Goal: Feedback & Contribution: Contribute content

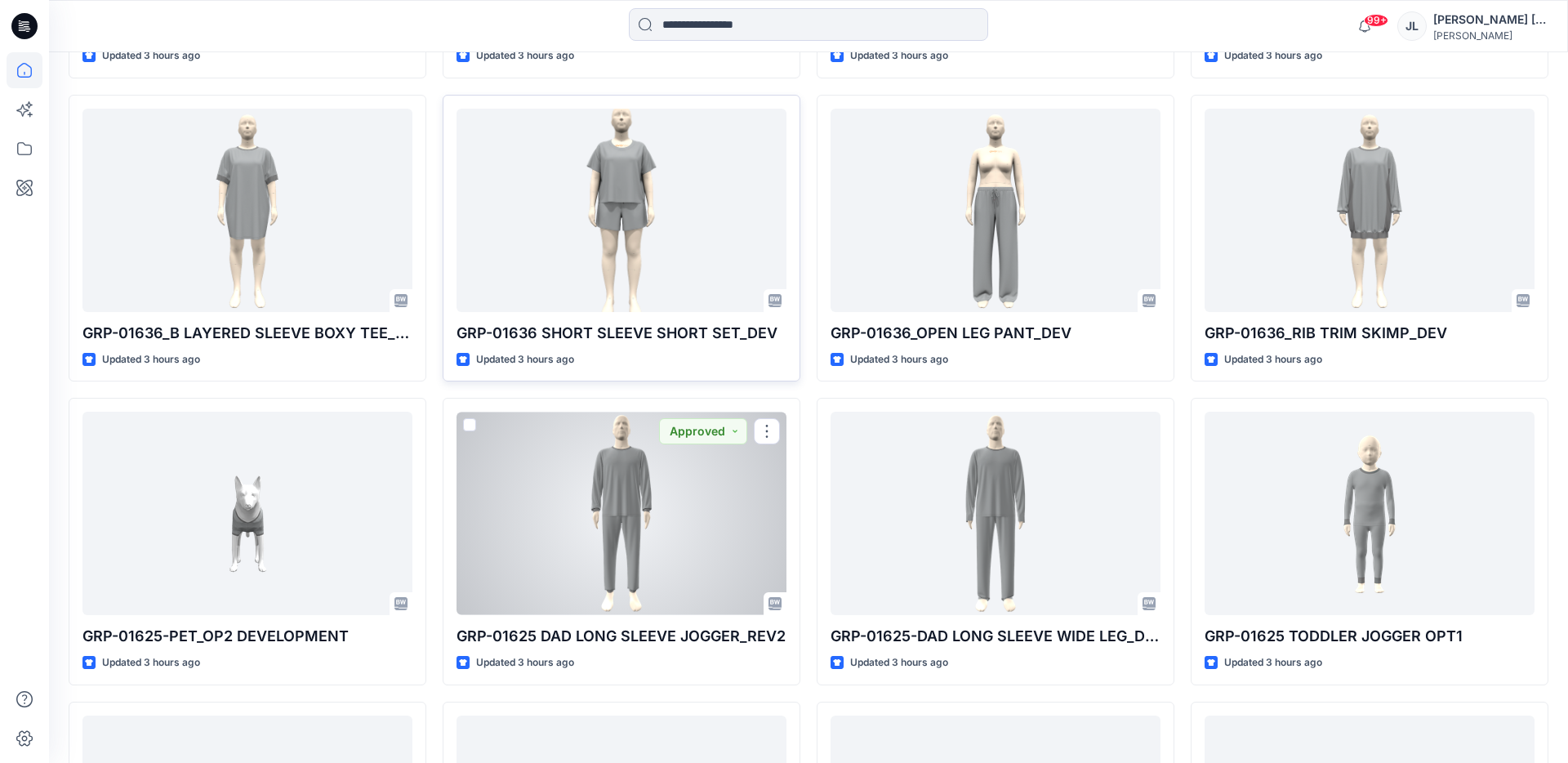
scroll to position [1038, 0]
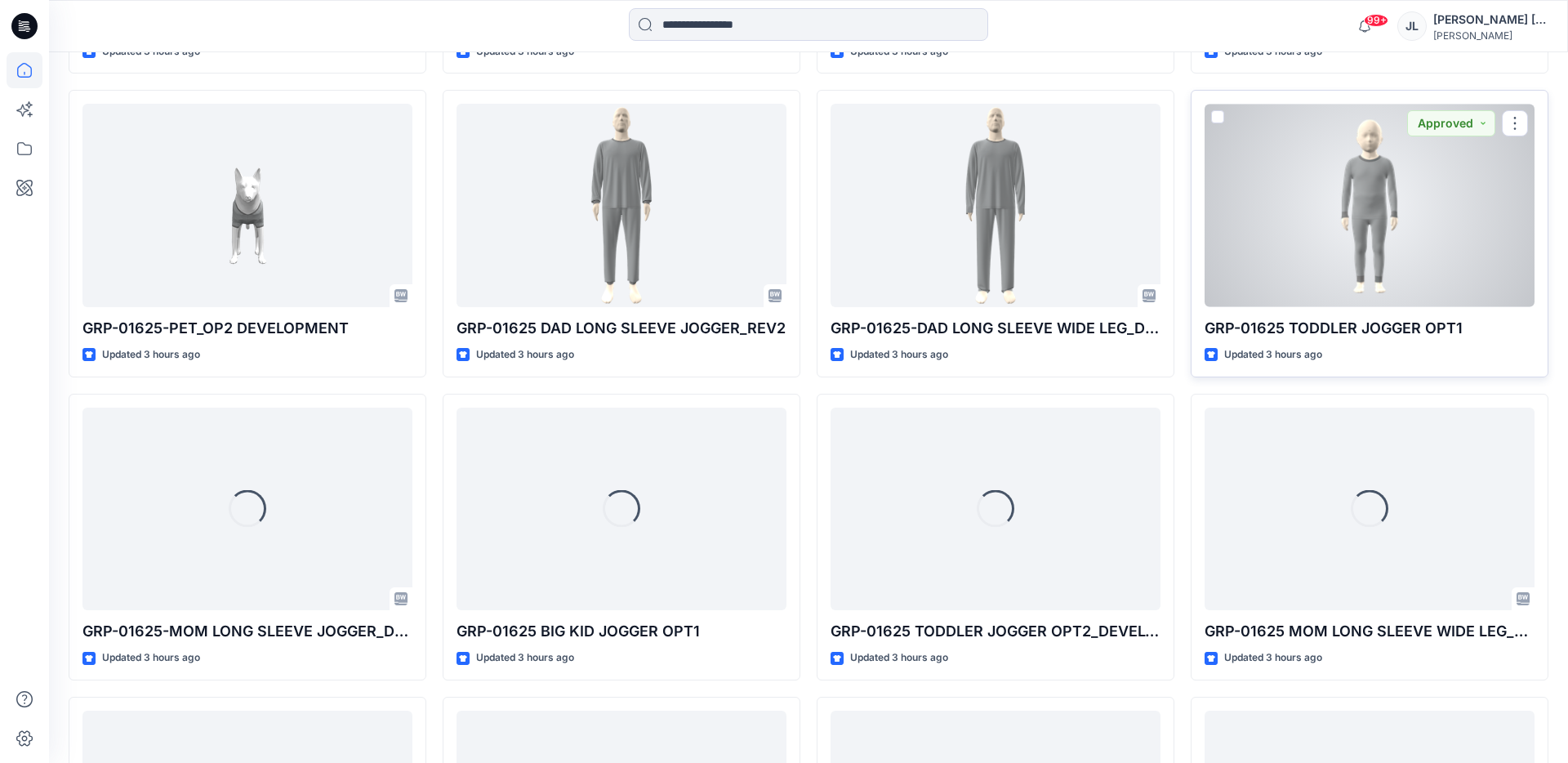
click at [1317, 227] on div at bounding box center [1369, 205] width 330 height 203
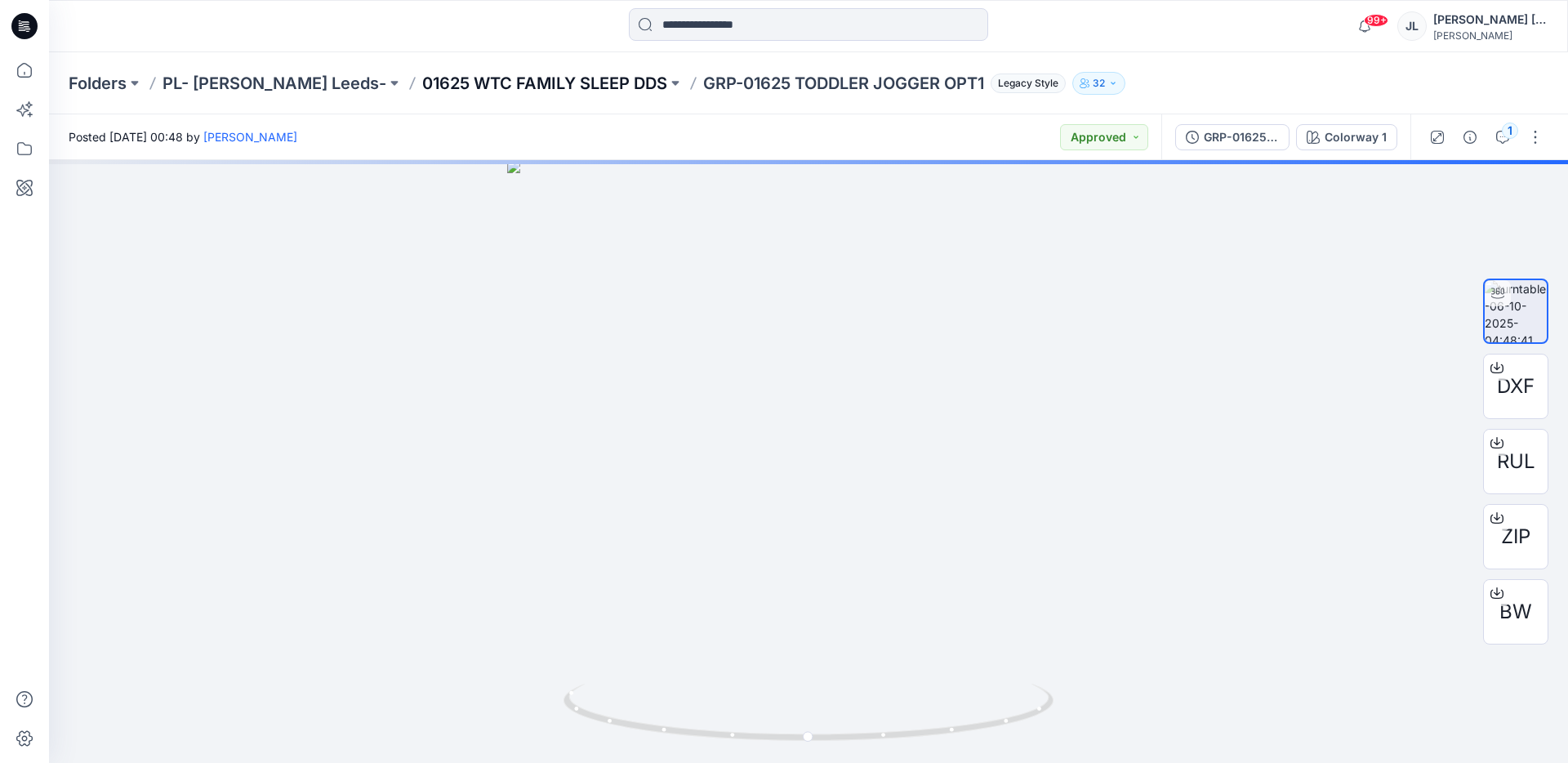
click at [483, 81] on p "01625 WTC FAMILY SLEEP DDS" at bounding box center [544, 83] width 245 height 23
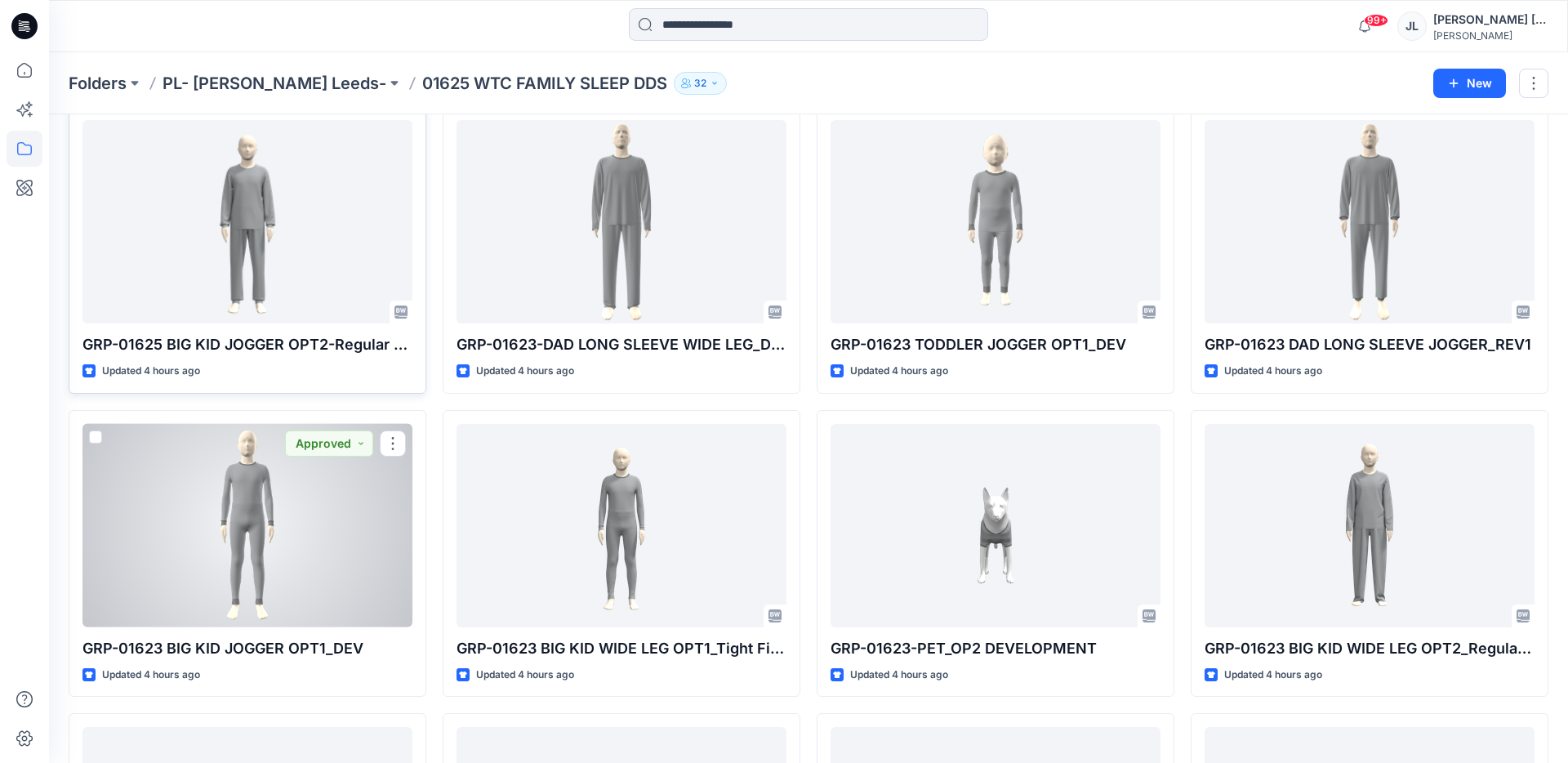
scroll to position [1007, 0]
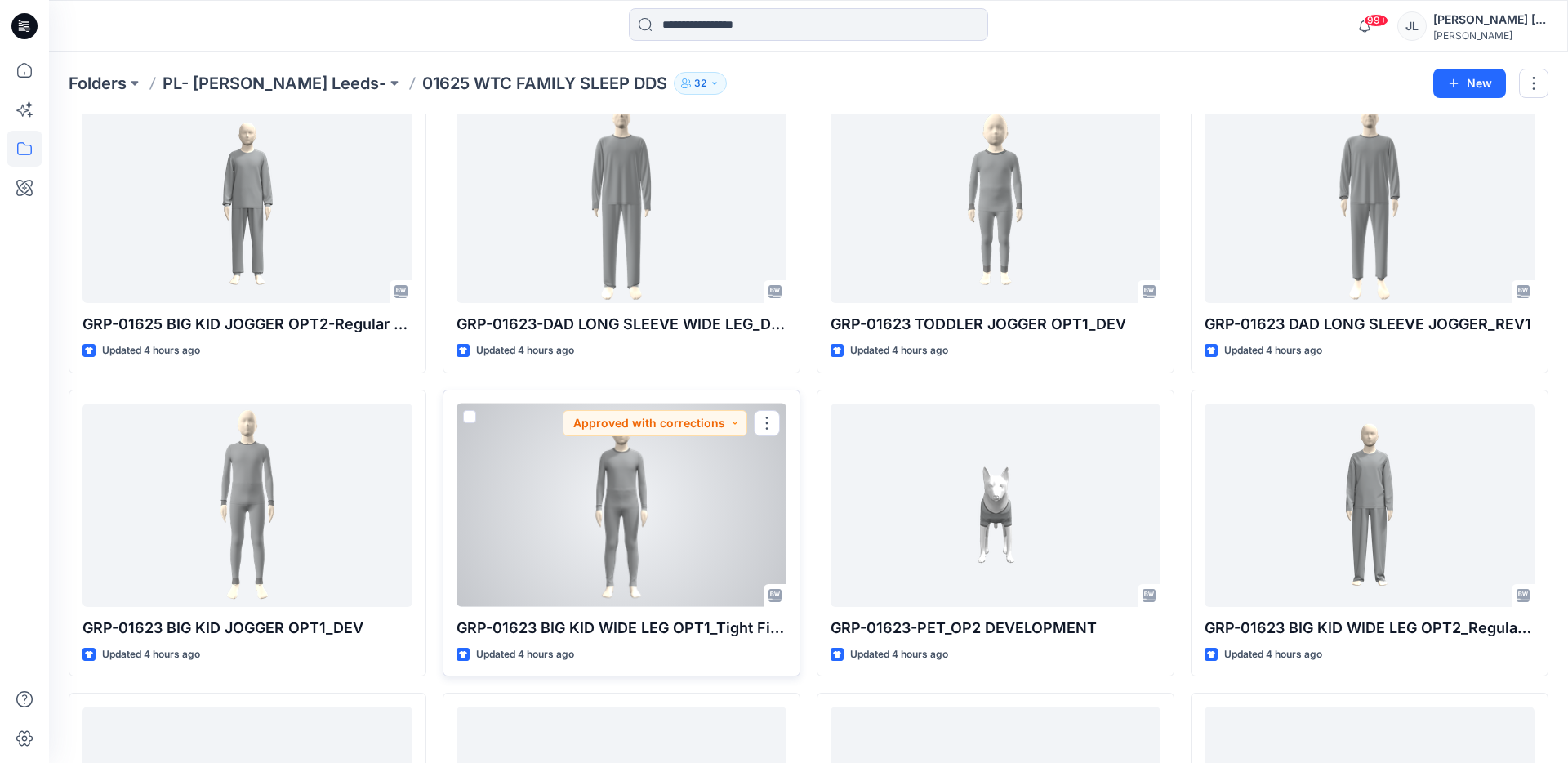
click at [679, 493] on div at bounding box center [621, 505] width 330 height 203
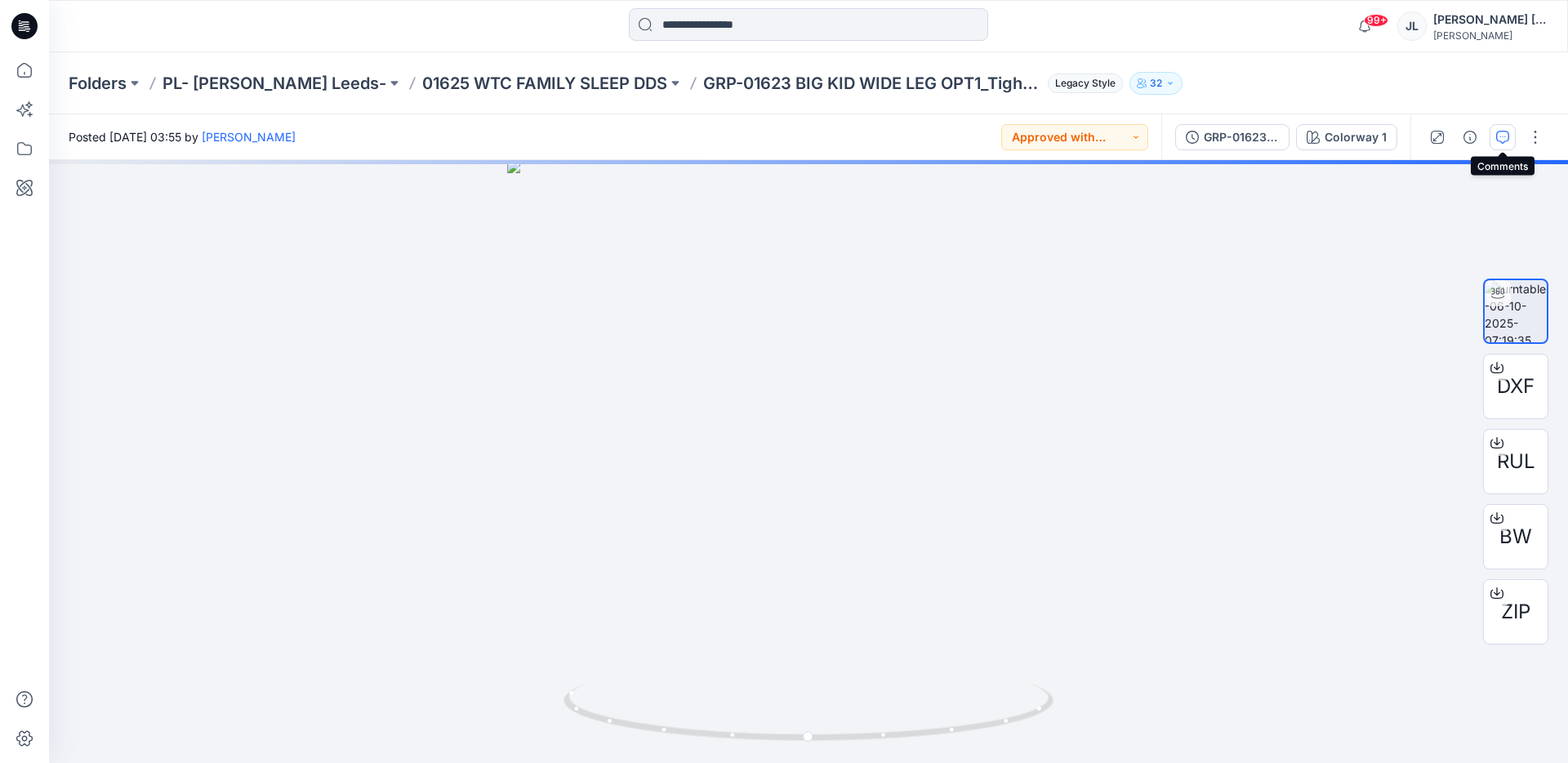
click at [1497, 138] on icon "button" at bounding box center [1502, 137] width 13 height 13
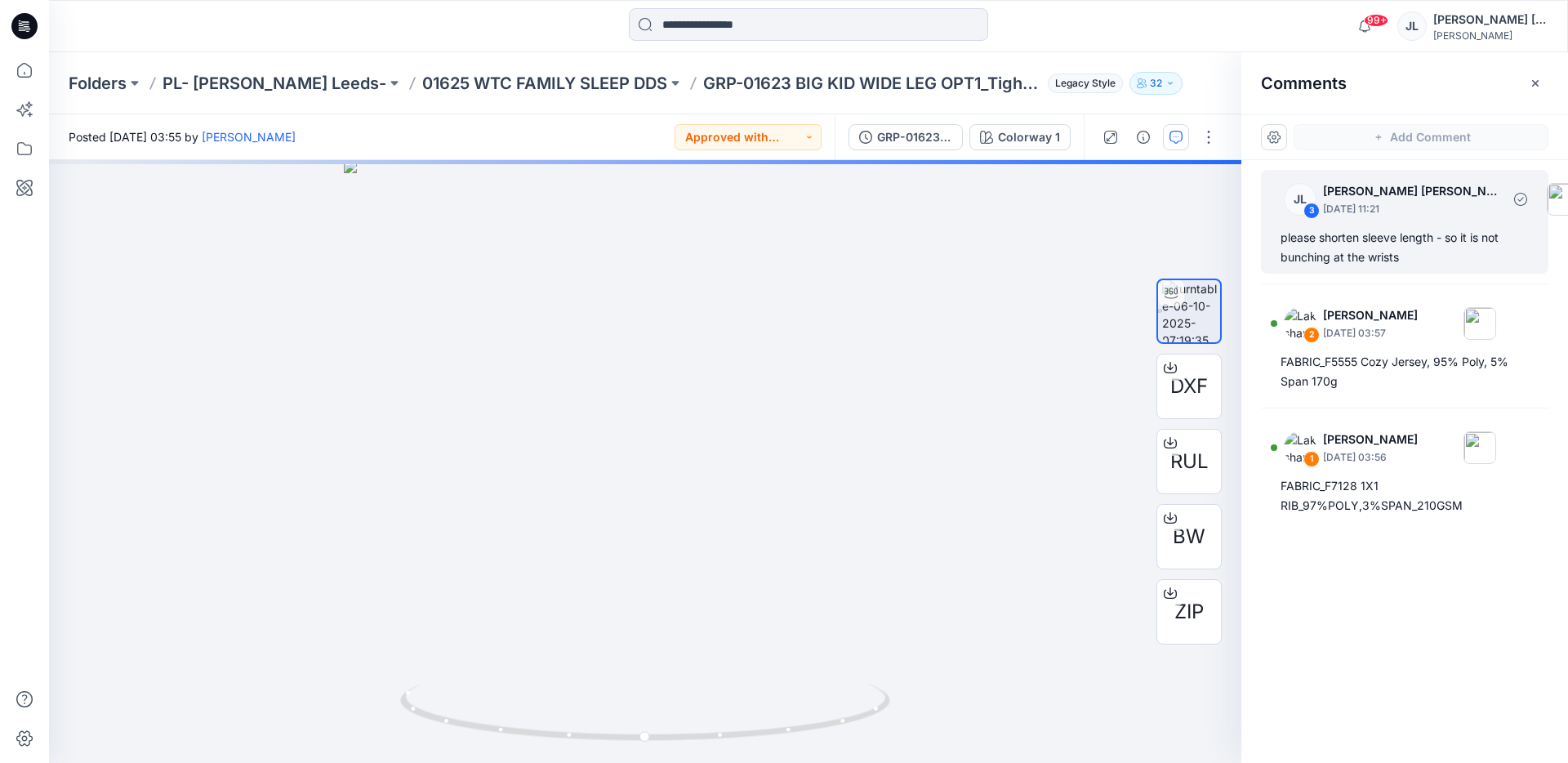
click at [1374, 254] on div "please shorten sleeve length - so it is not bunching at the wrists" at bounding box center [1404, 247] width 248 height 39
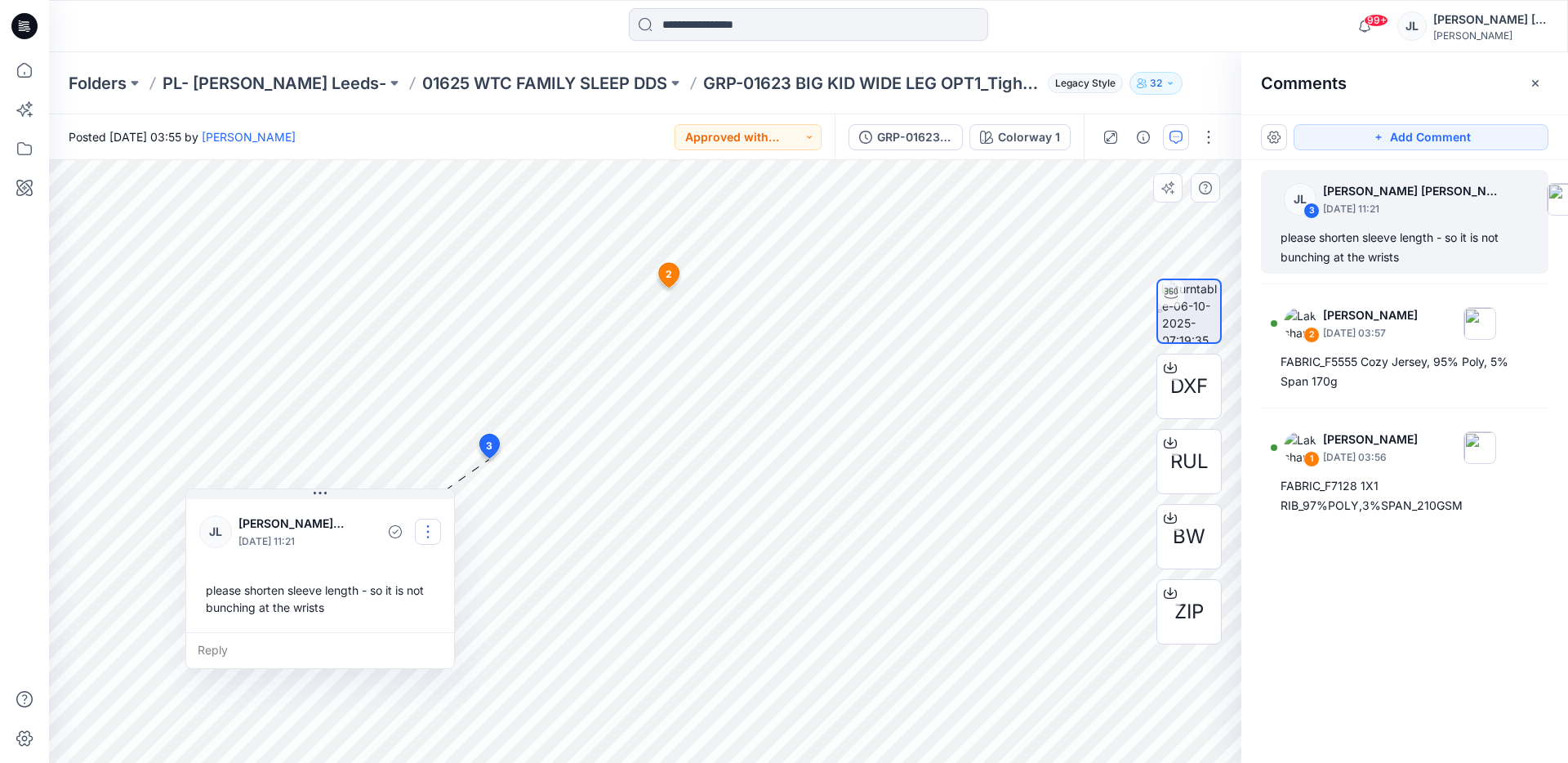
click at [428, 525] on button "button" at bounding box center [428, 531] width 27 height 27
click at [423, 573] on p "Edit comment" at bounding box center [432, 569] width 74 height 17
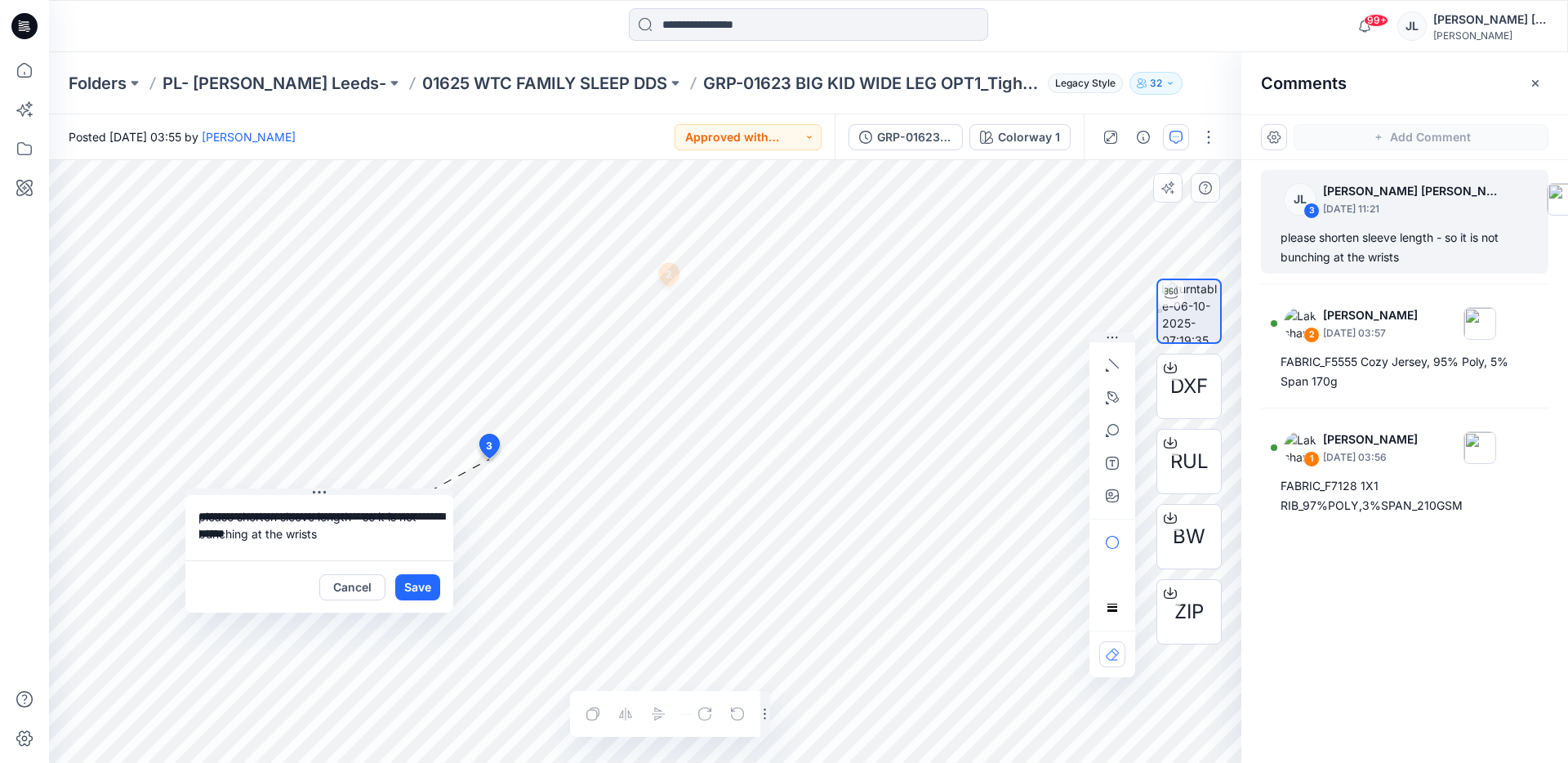
click at [355, 512] on textarea "**********" at bounding box center [319, 527] width 268 height 65
type textarea "**********"
click at [424, 584] on button "Save" at bounding box center [418, 587] width 45 height 27
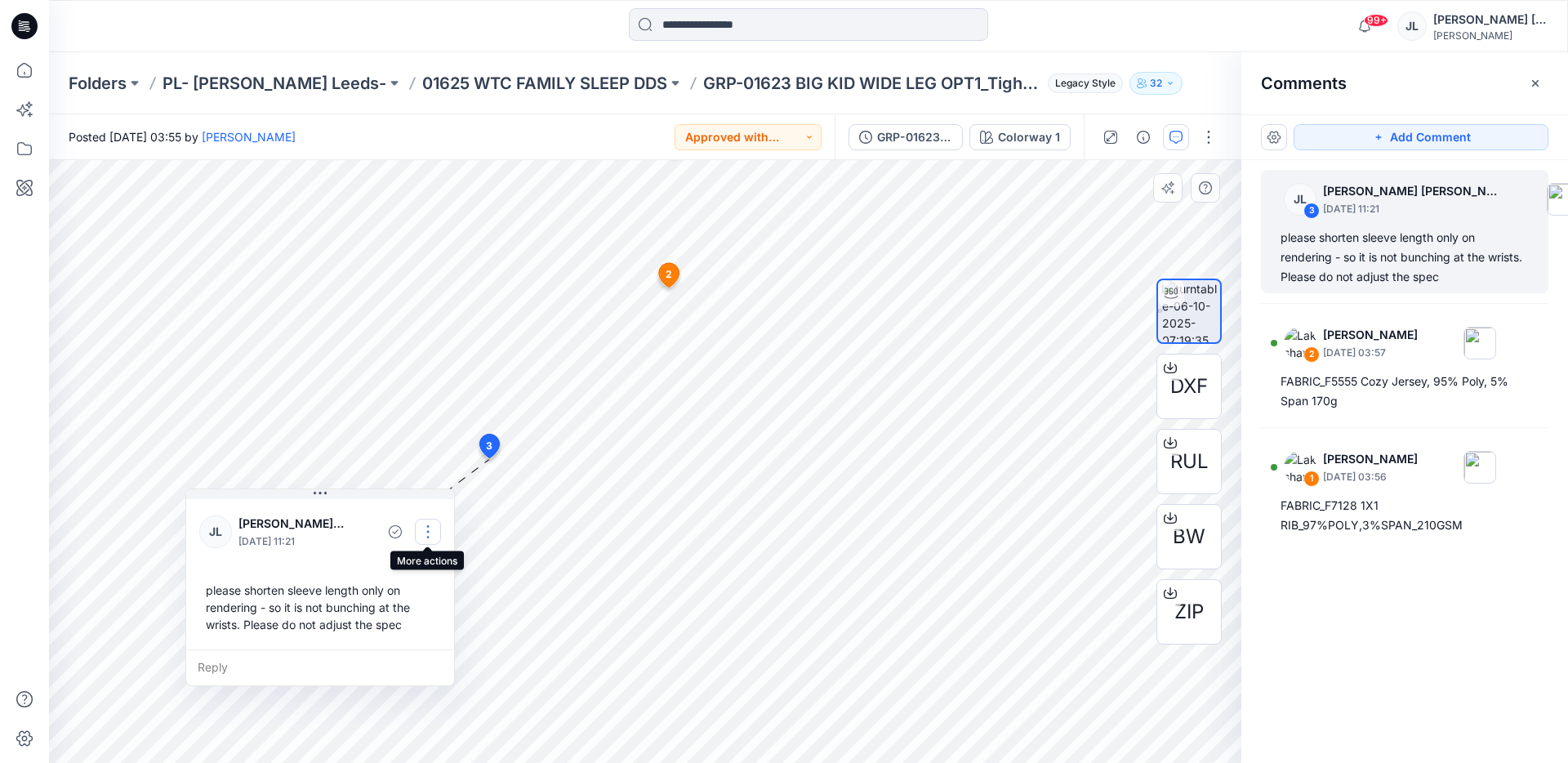
click at [427, 535] on button "button" at bounding box center [428, 531] width 27 height 27
click at [420, 567] on p "Edit comment" at bounding box center [432, 569] width 74 height 17
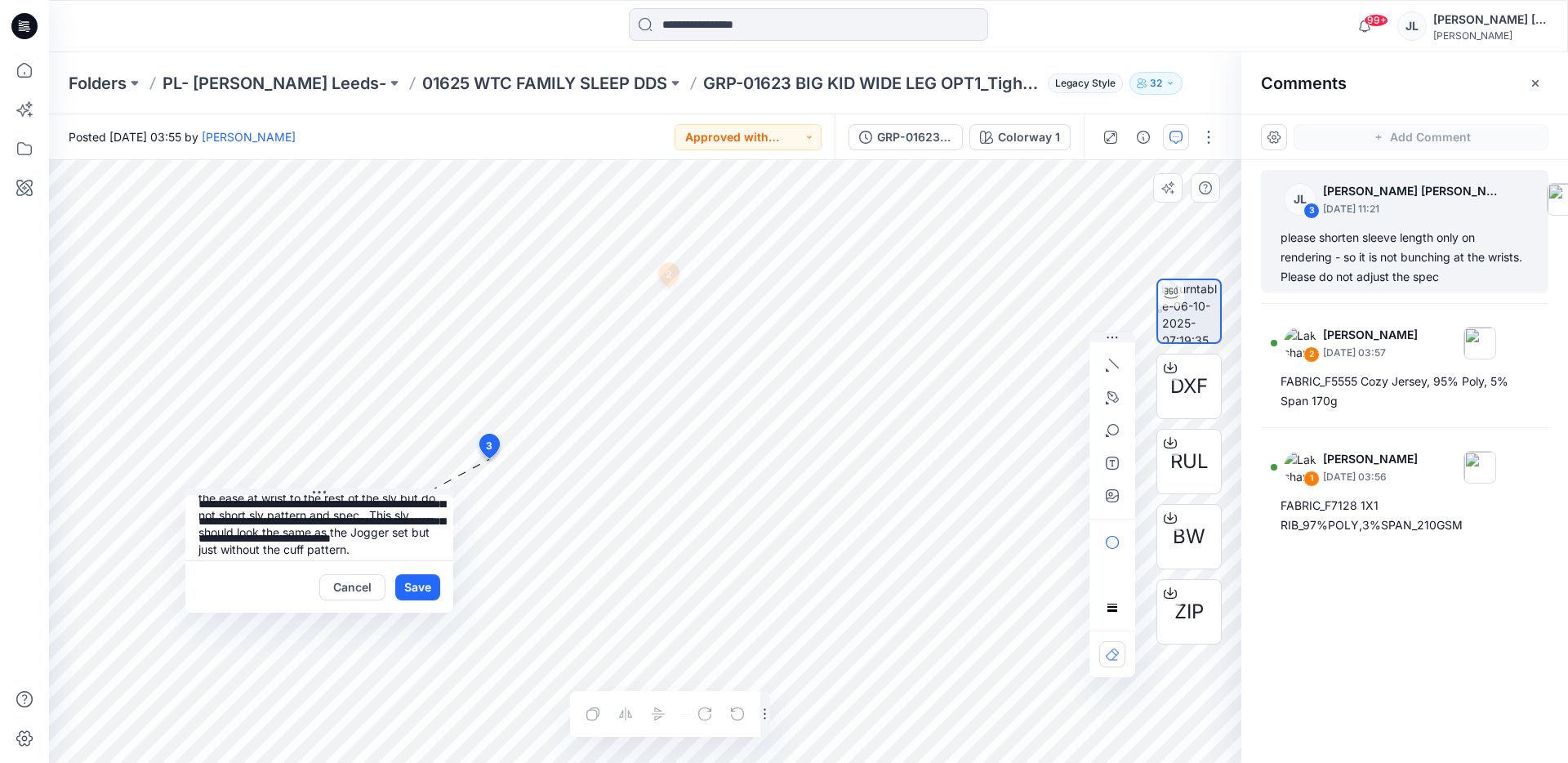
scroll to position [38, 0]
type textarea "**********"
click at [417, 576] on button "Save" at bounding box center [418, 587] width 45 height 27
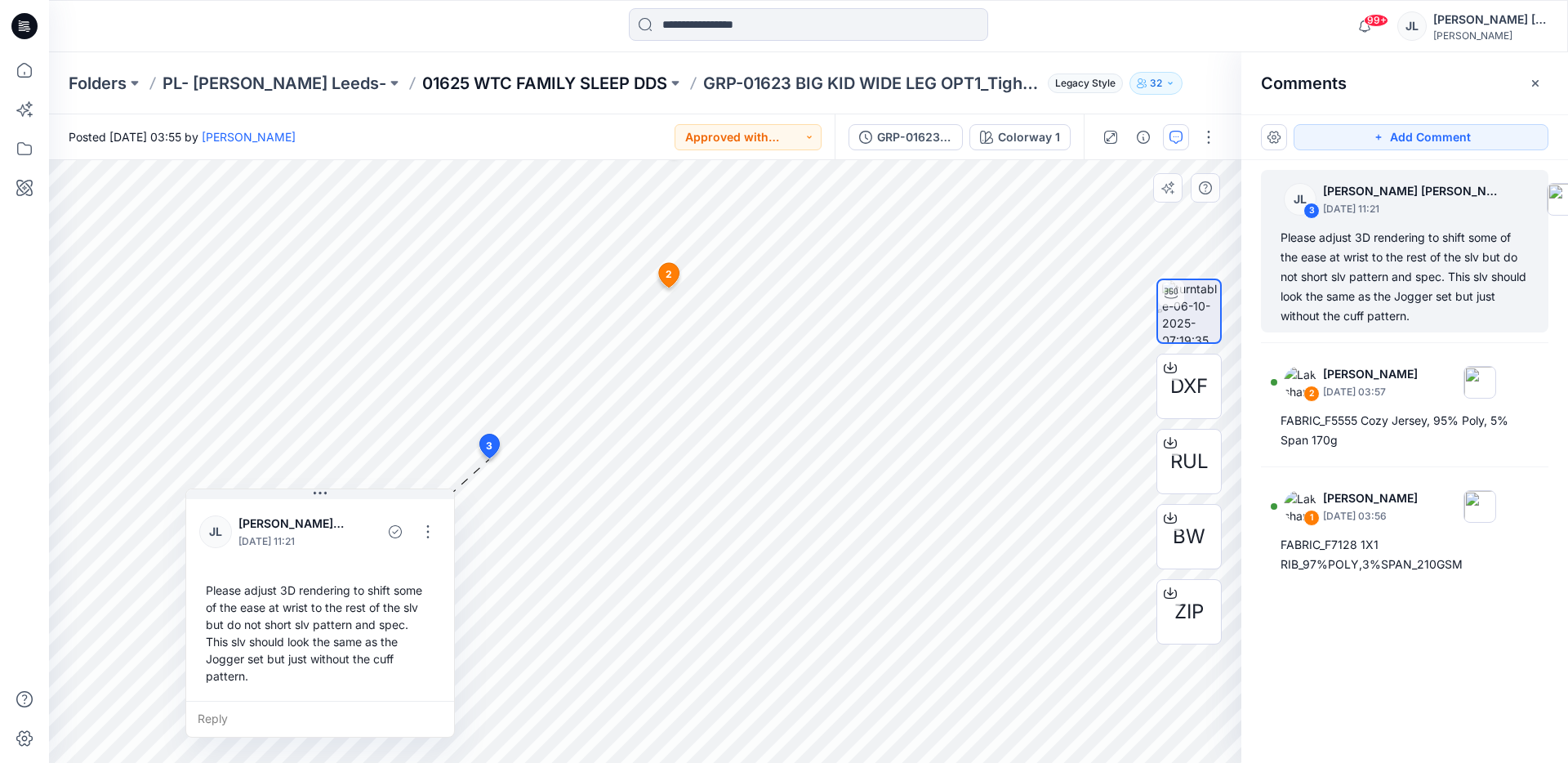
click at [542, 85] on p "01625 WTC FAMILY SLEEP DDS" at bounding box center [544, 83] width 245 height 23
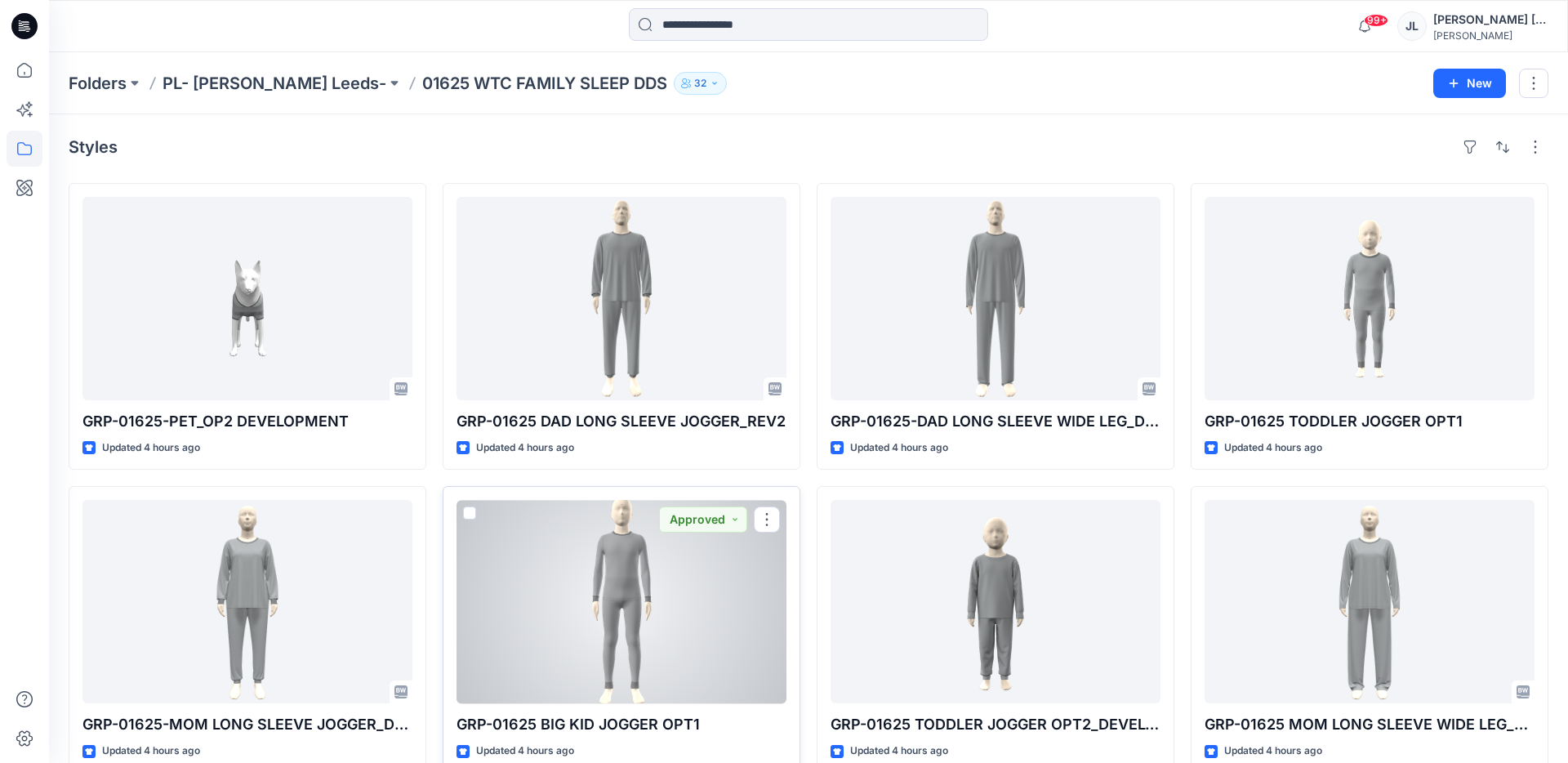
click at [574, 555] on div at bounding box center [621, 601] width 330 height 203
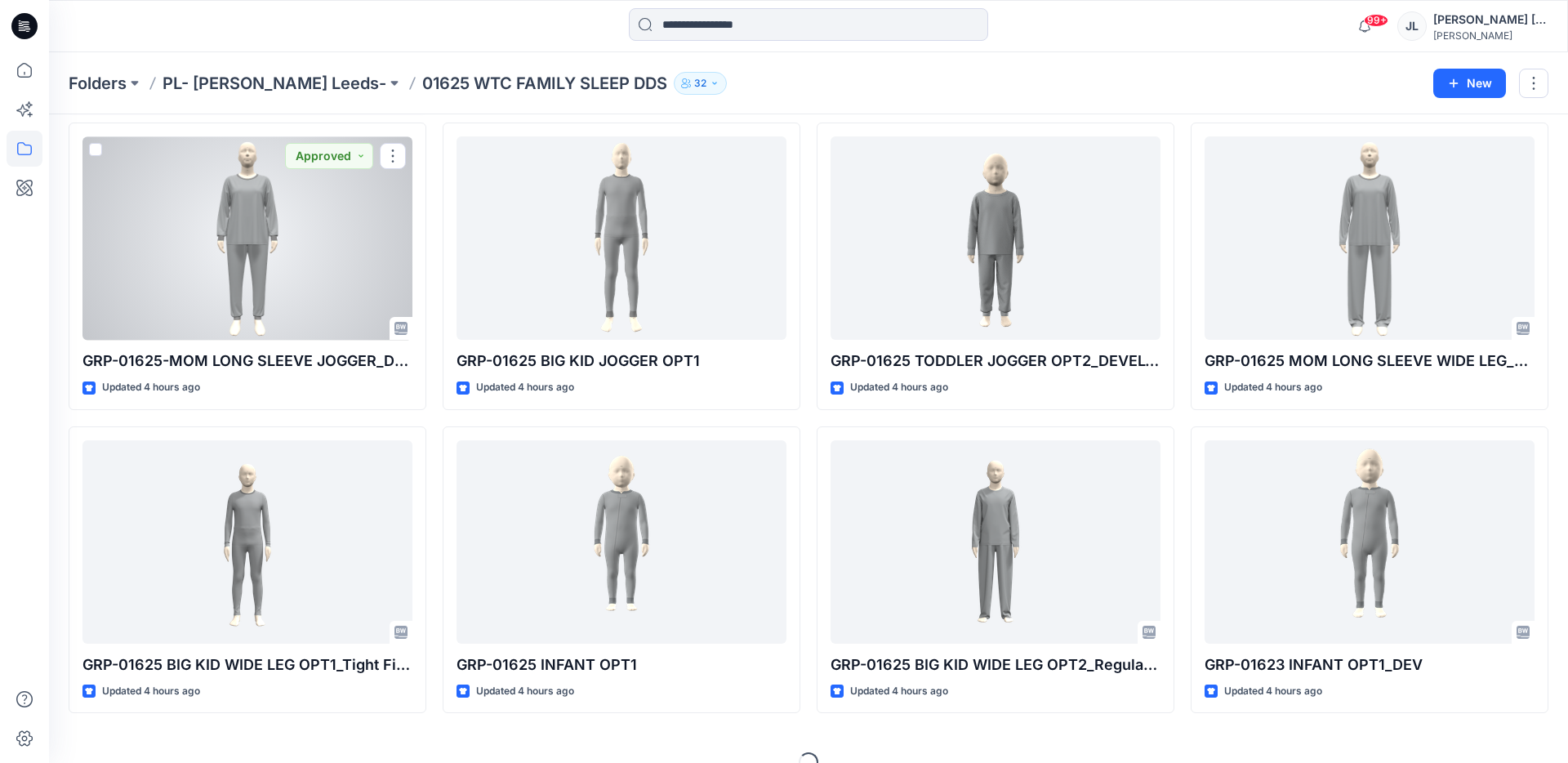
scroll to position [392, 0]
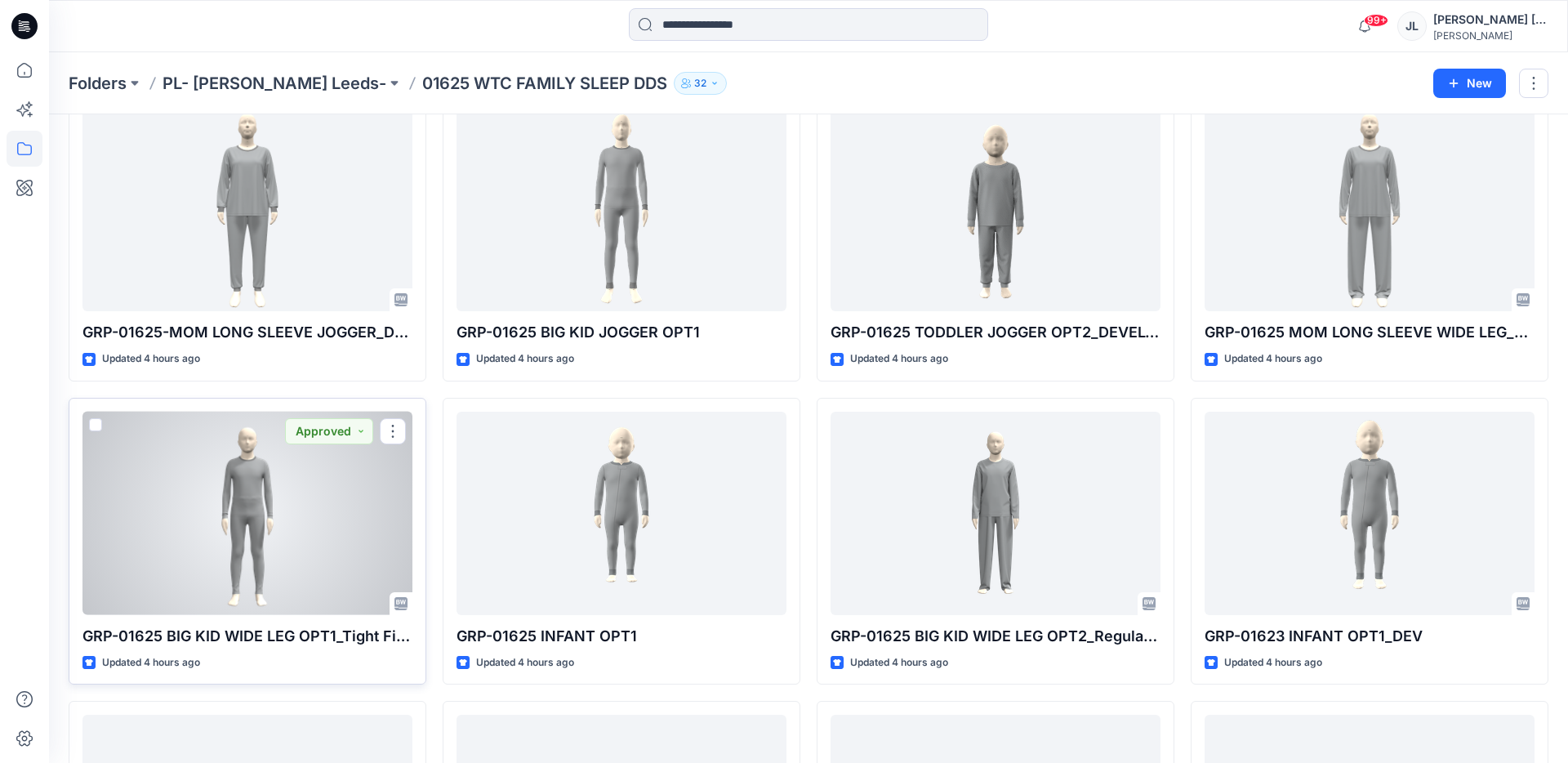
click at [323, 576] on div at bounding box center [247, 514] width 330 height 203
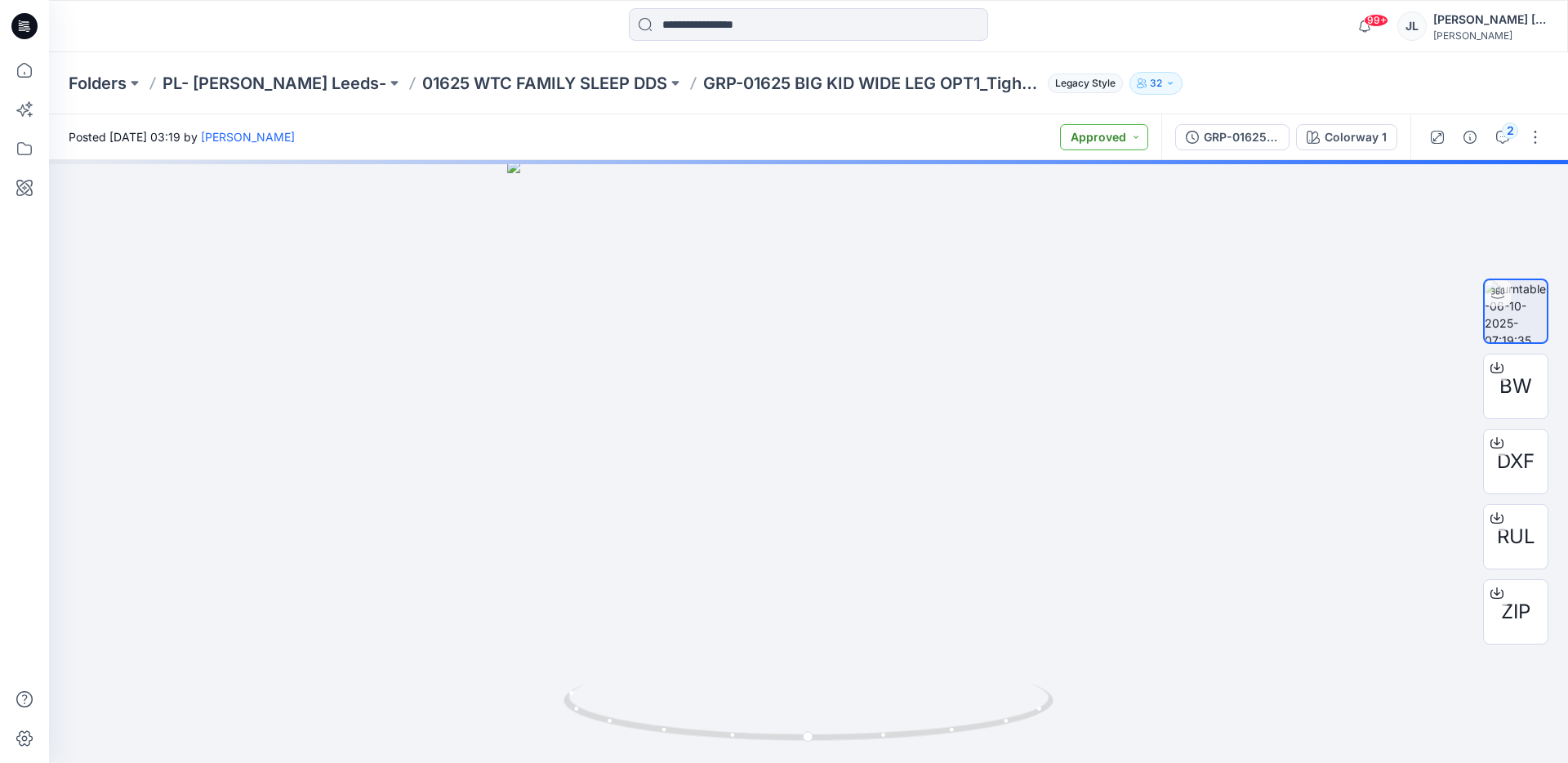
click at [1124, 132] on button "Approved" at bounding box center [1103, 137] width 88 height 27
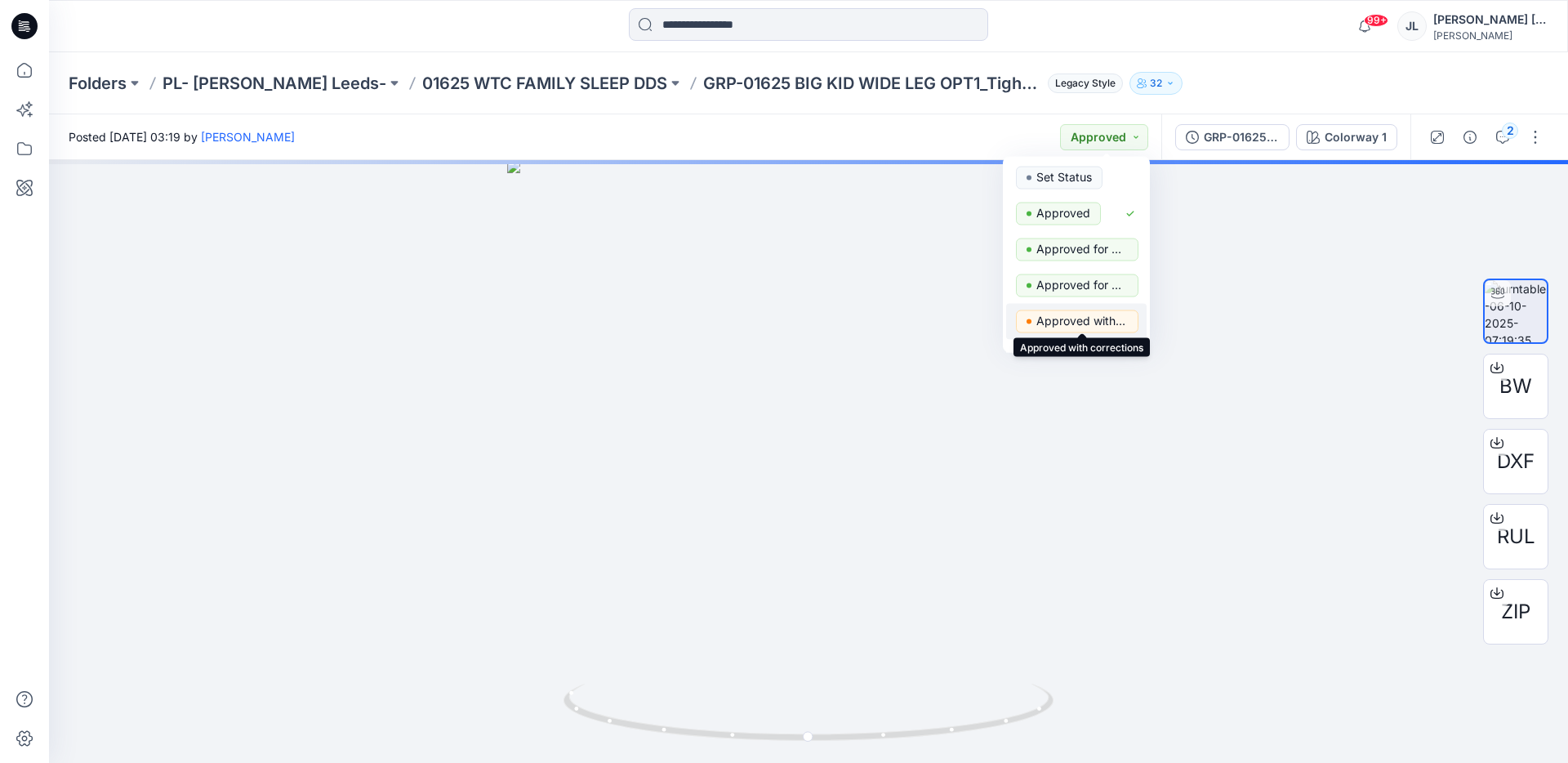
click at [1079, 312] on p "Approved with corrections" at bounding box center [1081, 321] width 92 height 22
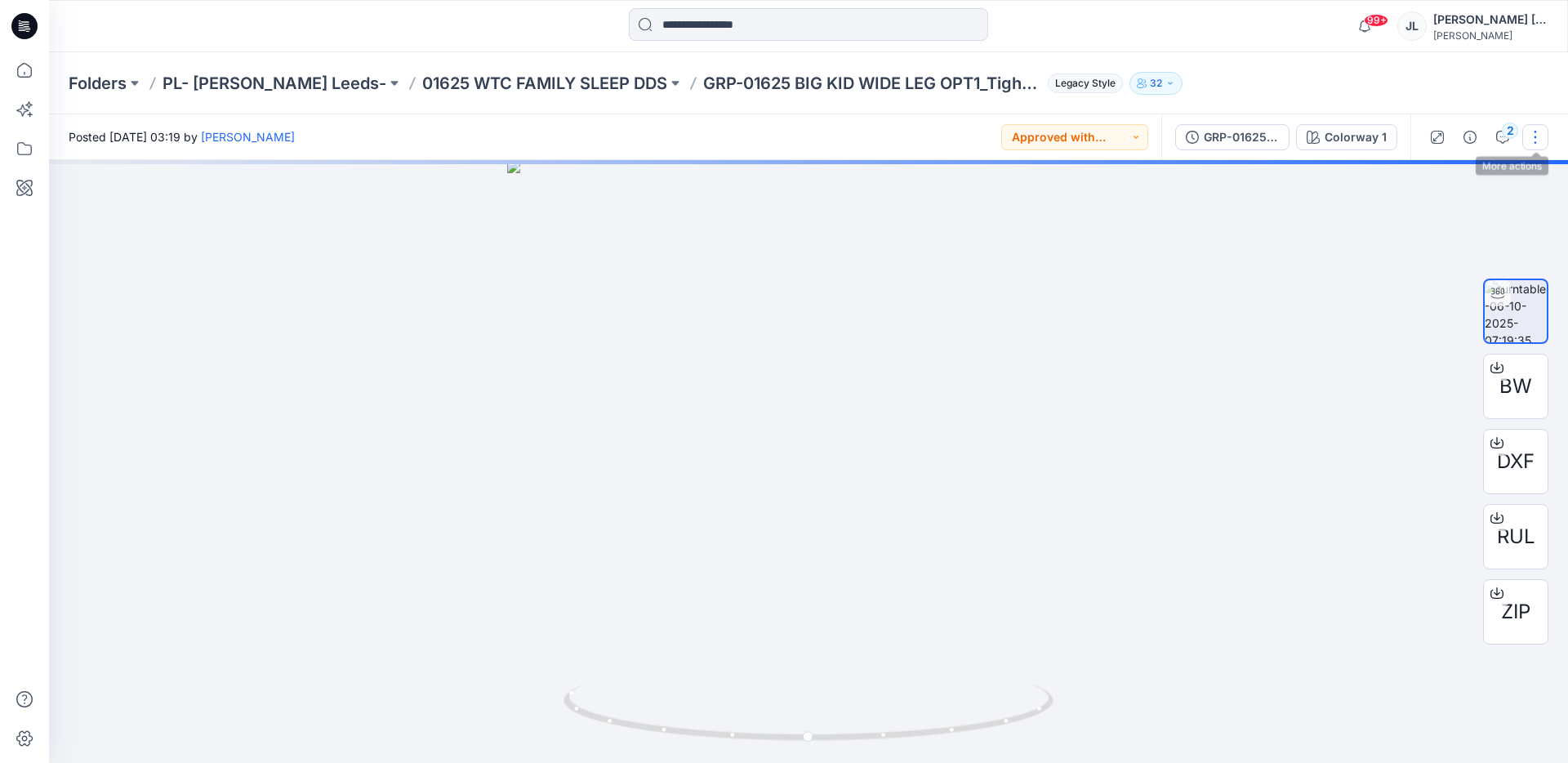
click at [1527, 132] on button "button" at bounding box center [1534, 137] width 27 height 27
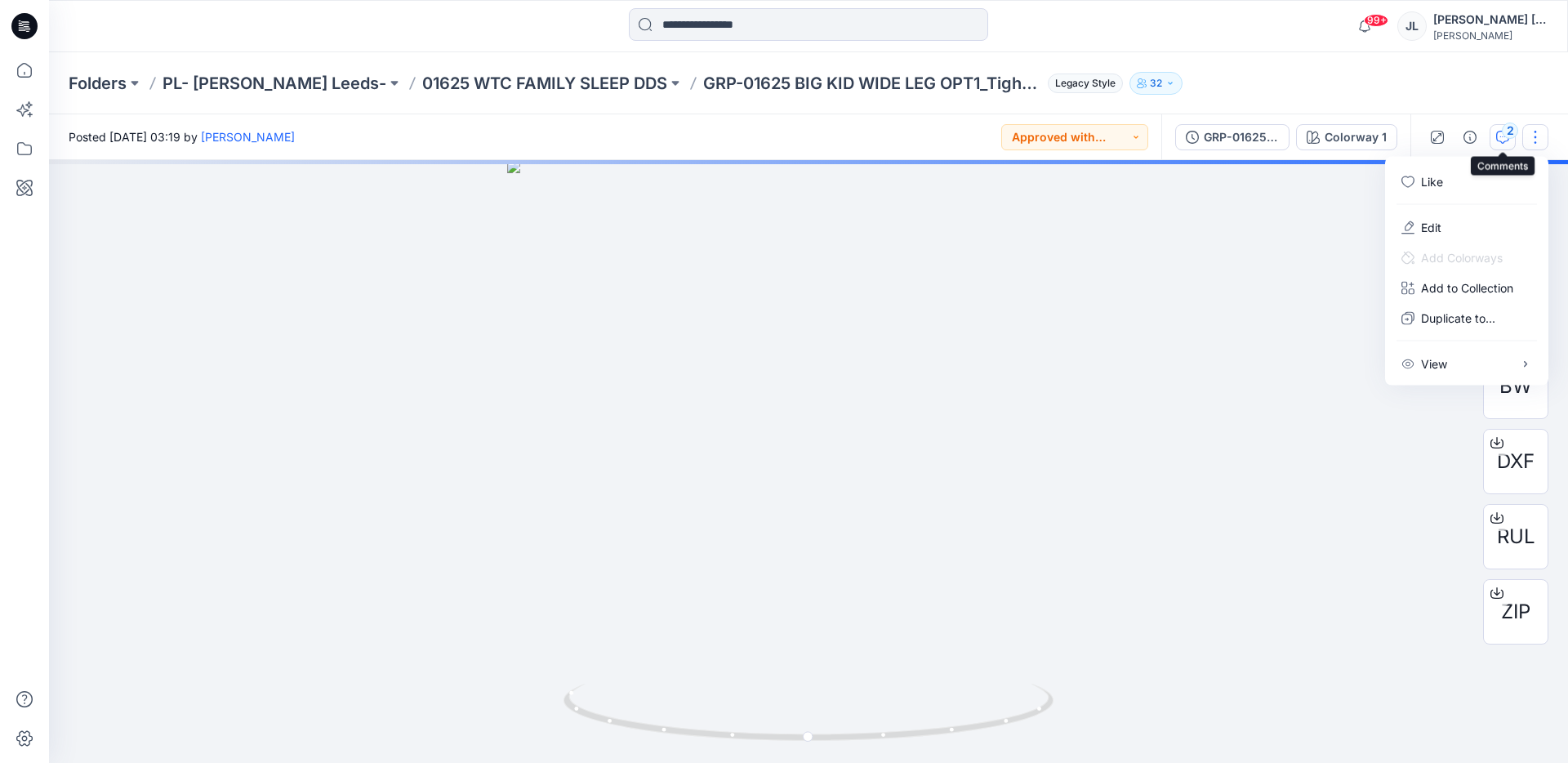
click at [1507, 132] on div "2" at bounding box center [1510, 130] width 17 height 17
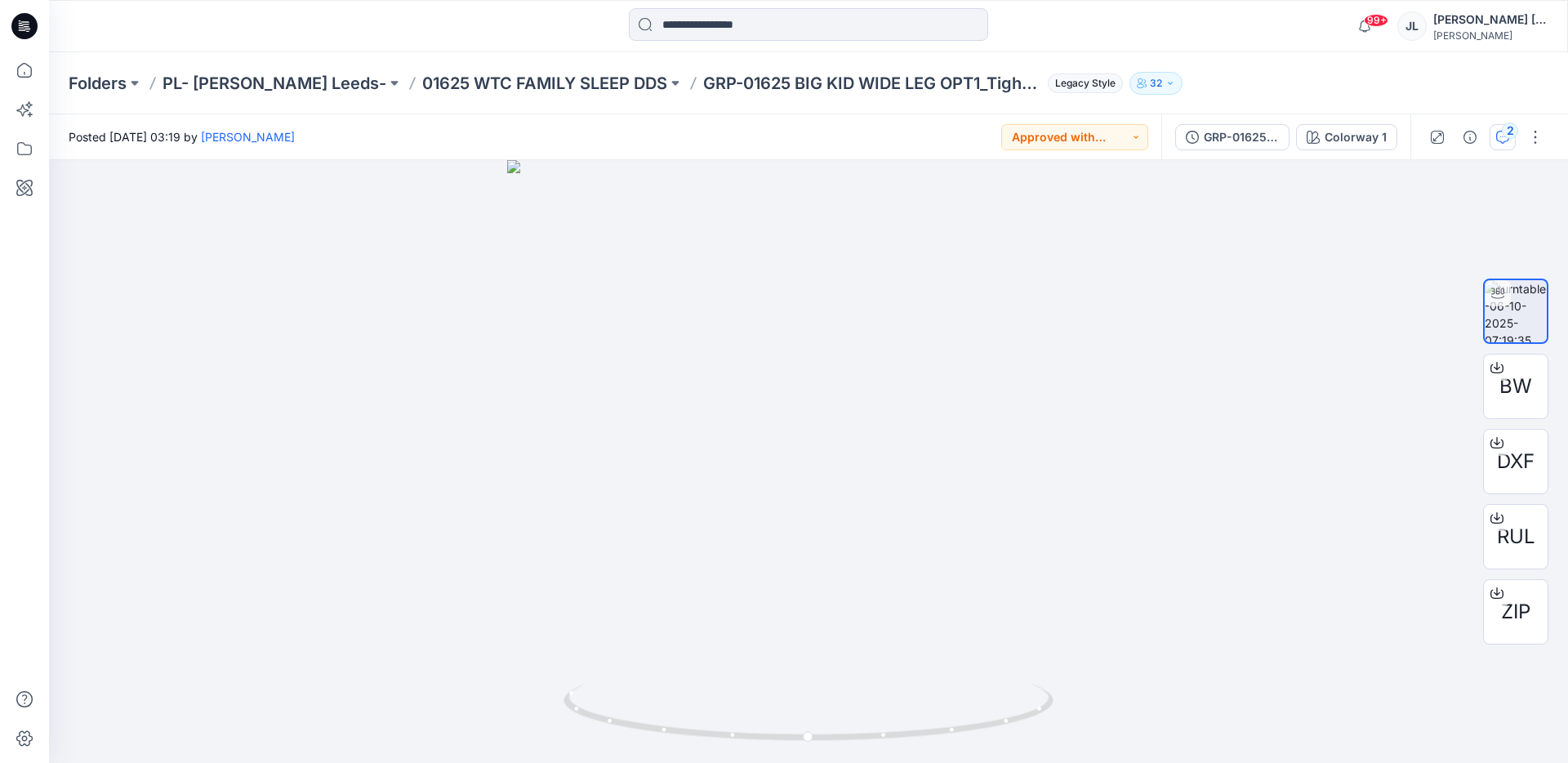
click at [1505, 132] on div "2" at bounding box center [1510, 130] width 17 height 17
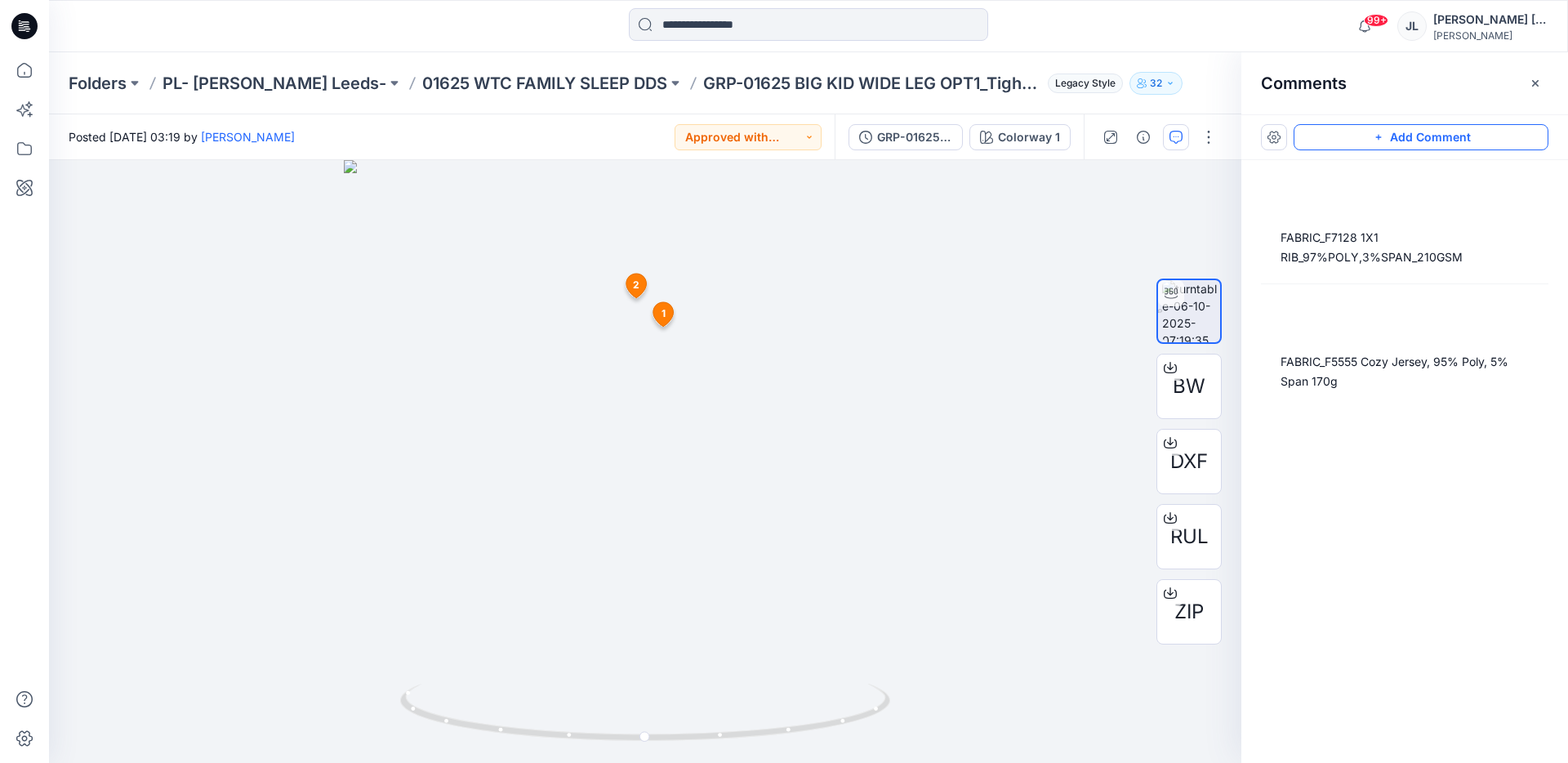
click at [1376, 147] on button "Add Comment" at bounding box center [1420, 137] width 255 height 27
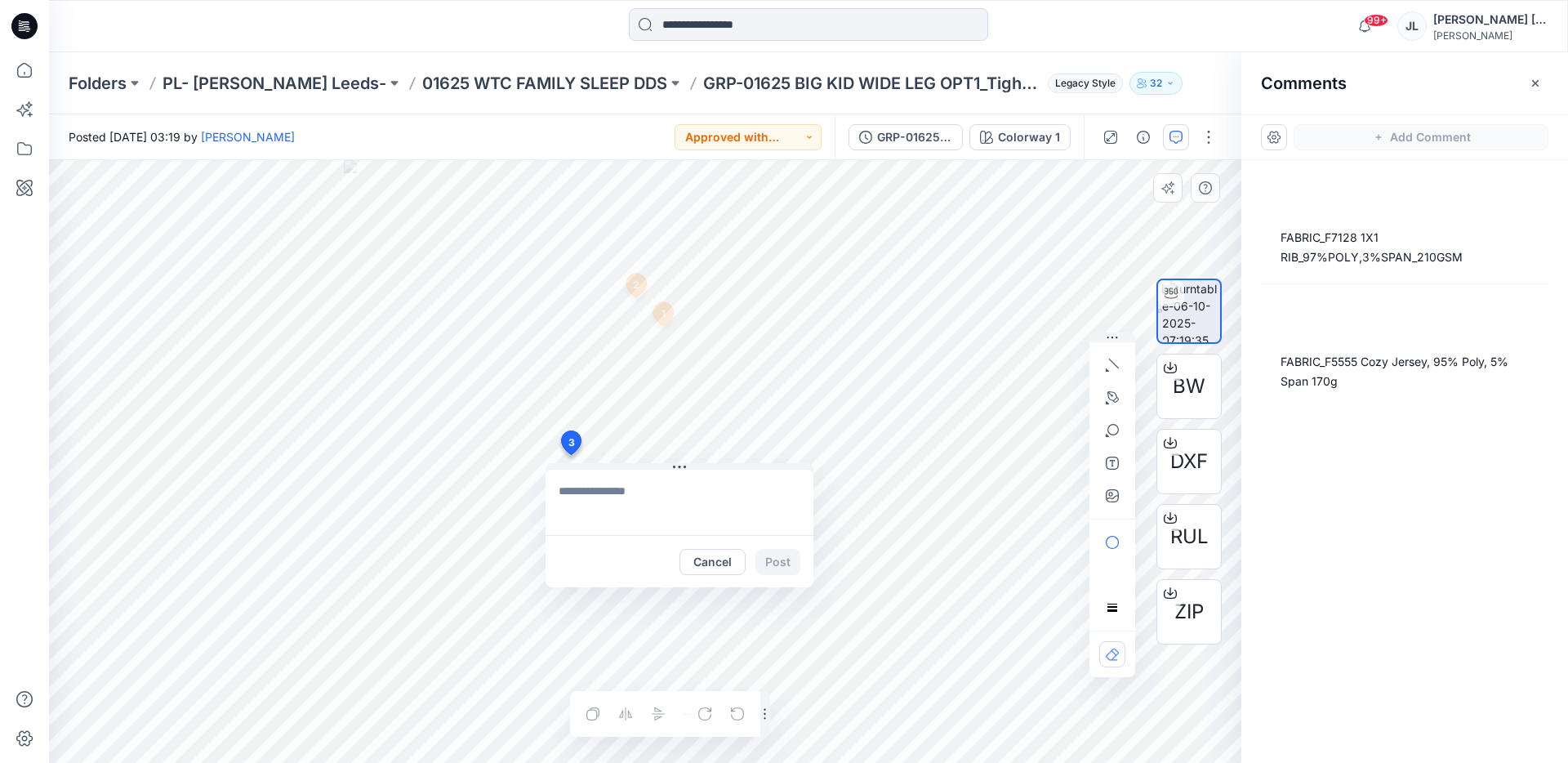
click at [570, 455] on div "3 Cancel Post 1 [PERSON_NAME] [DATE] 03:21 FABRIC_F5555 Cozy Jersey, 95% Poly, …" at bounding box center [646, 460] width 1193 height 602
type textarea "**********"
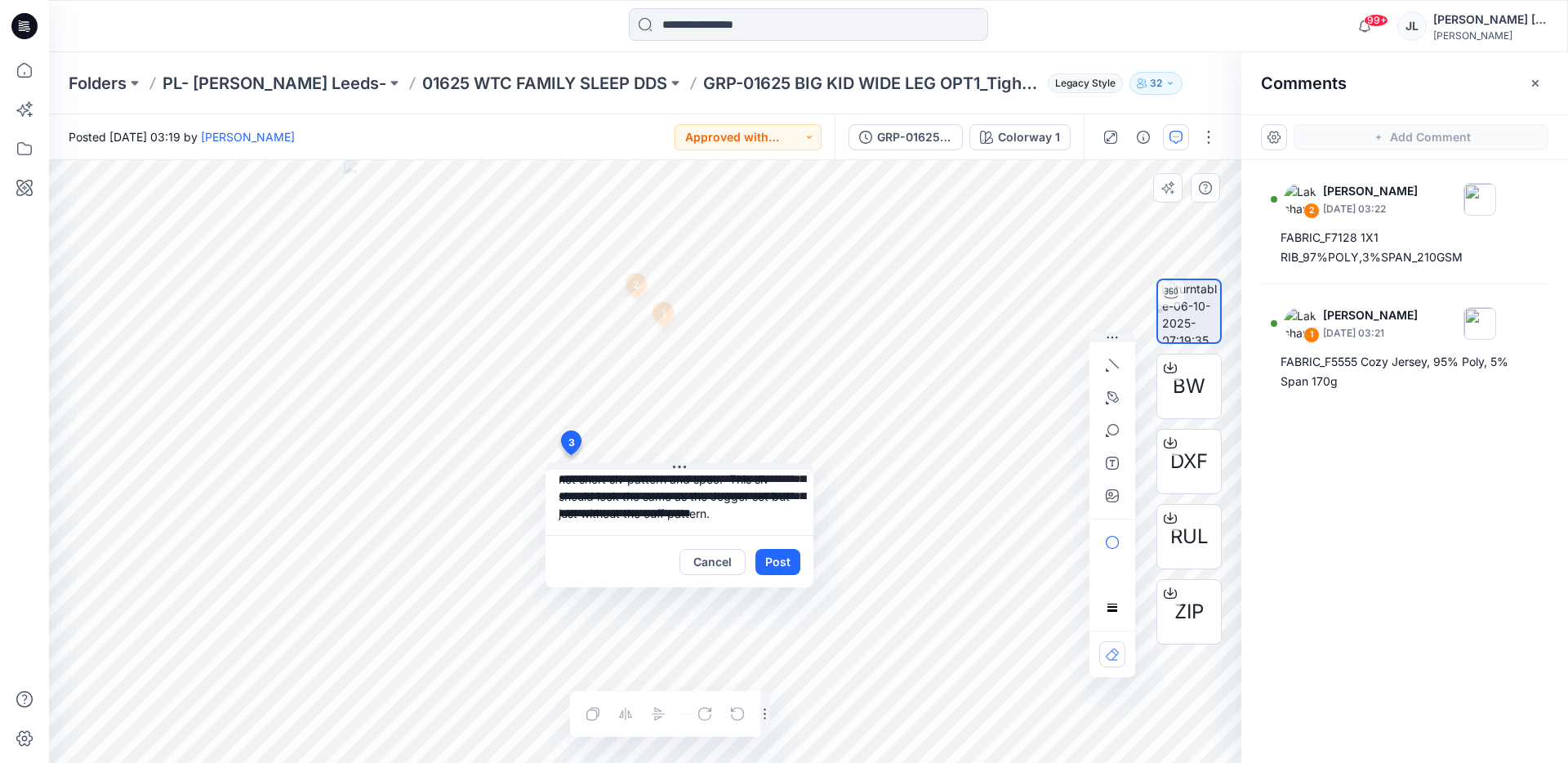
scroll to position [60, 0]
click at [779, 552] on button "Post" at bounding box center [778, 562] width 45 height 27
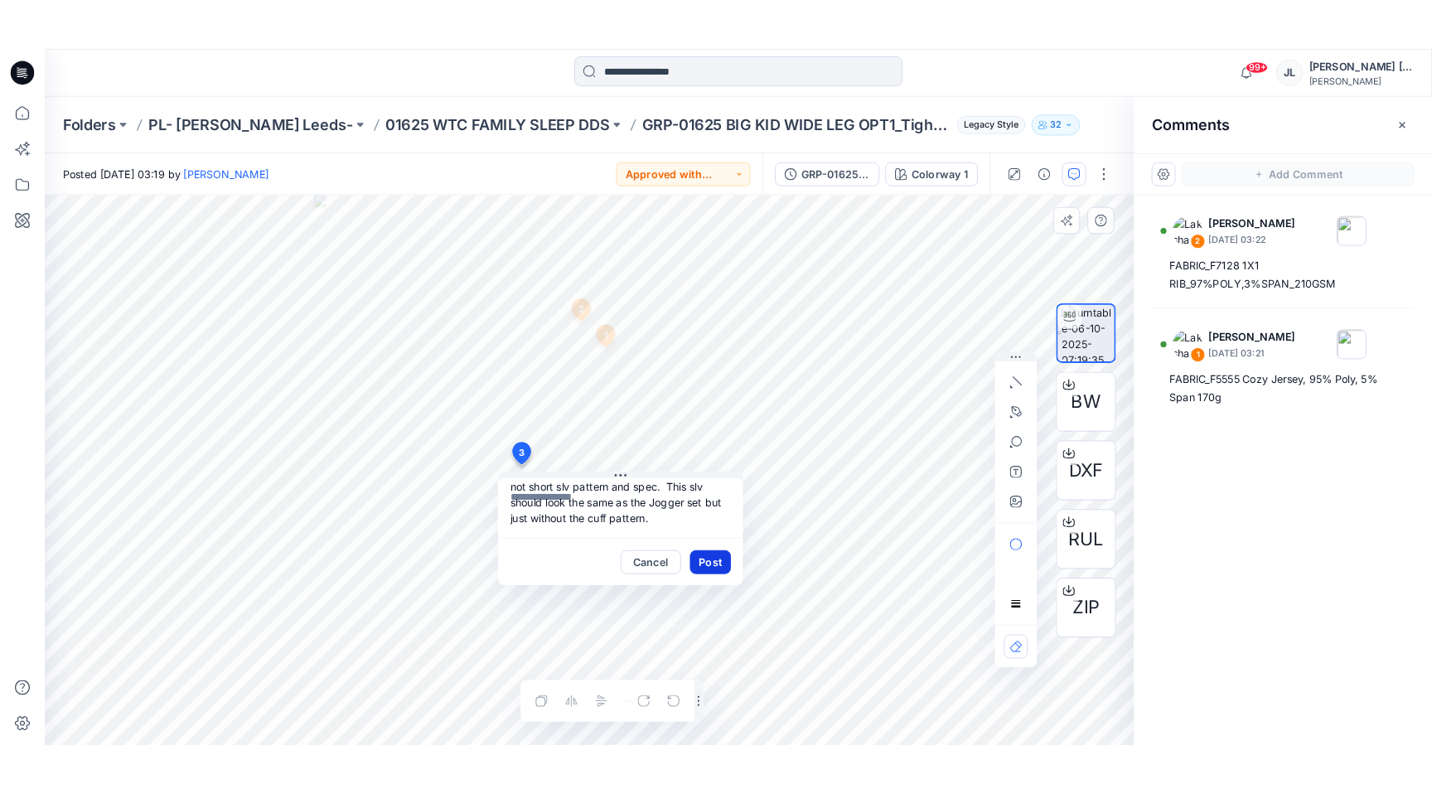
scroll to position [0, 0]
